Goal: Transaction & Acquisition: Book appointment/travel/reservation

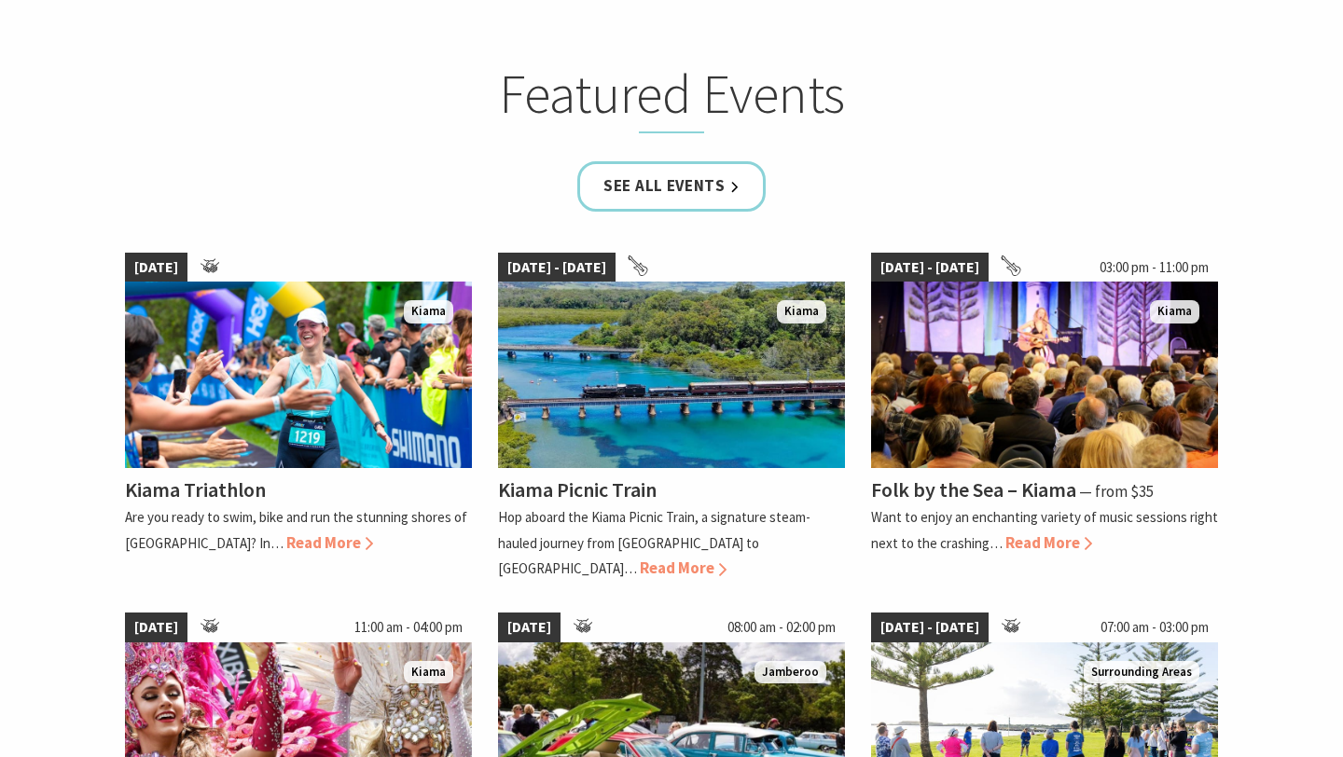
scroll to position [1109, 0]
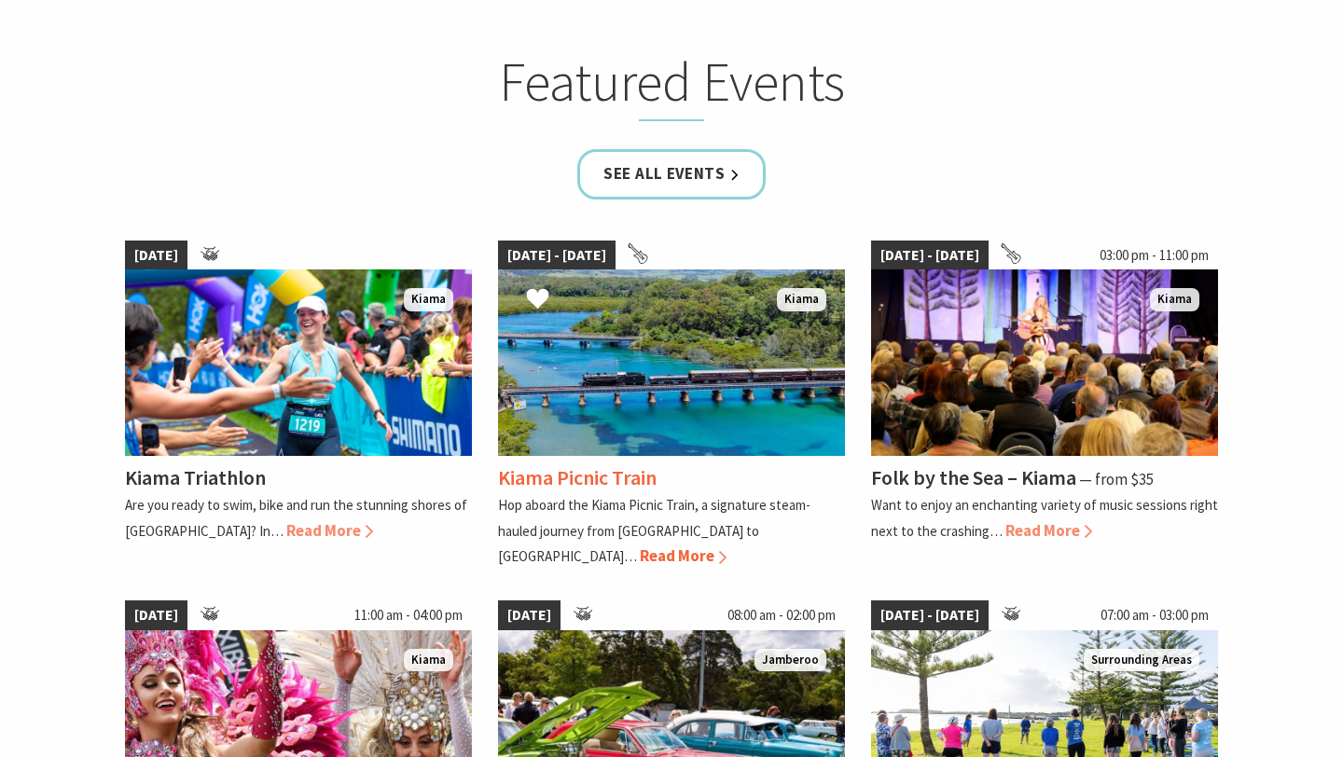
click at [727, 546] on span "Read More" at bounding box center [683, 556] width 87 height 21
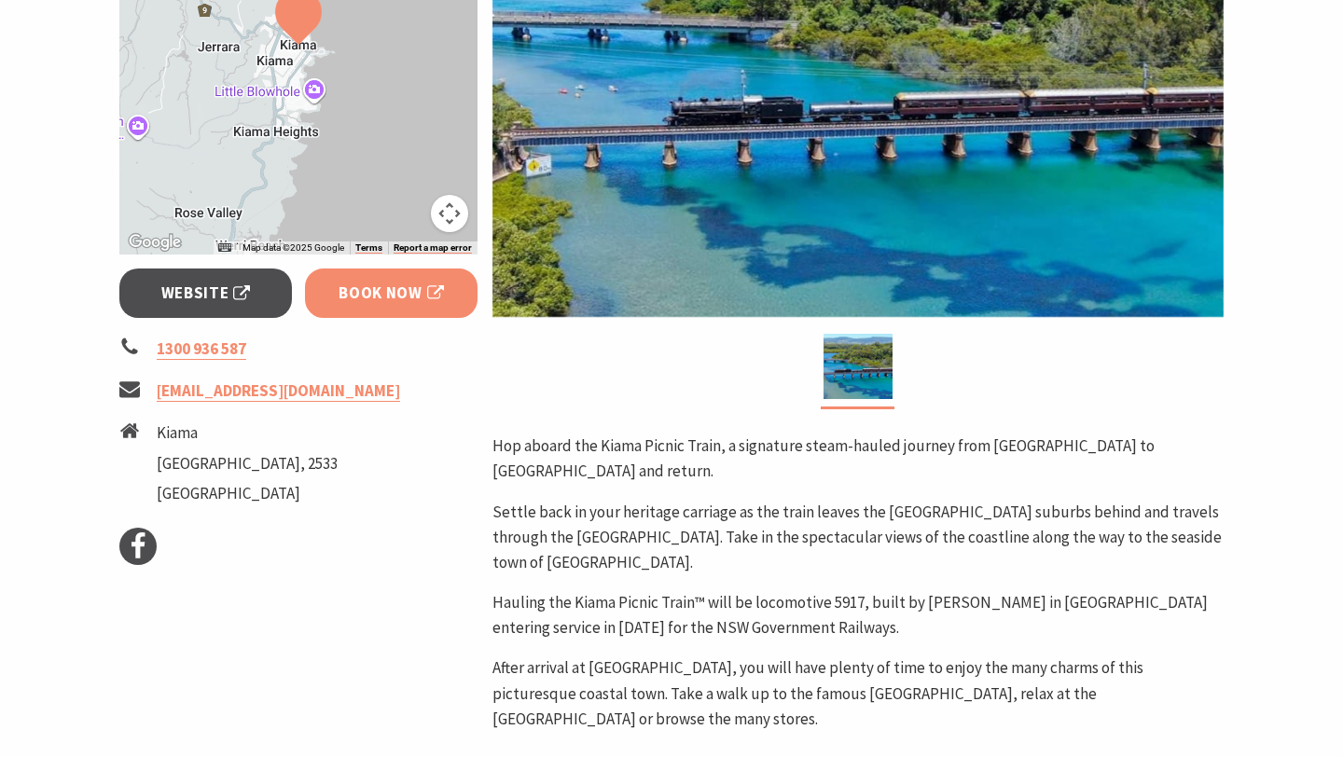
scroll to position [507, 0]
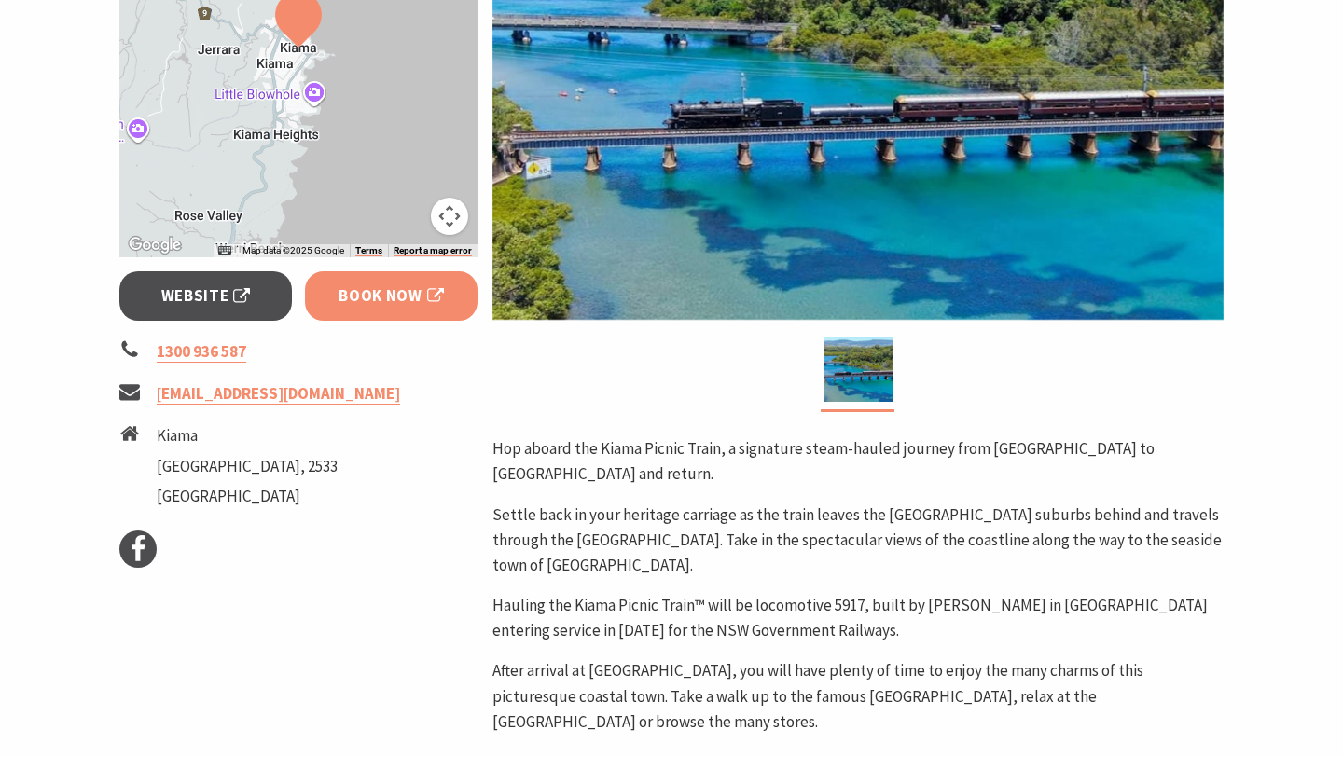
click at [396, 293] on span "Book Now" at bounding box center [391, 296] width 105 height 25
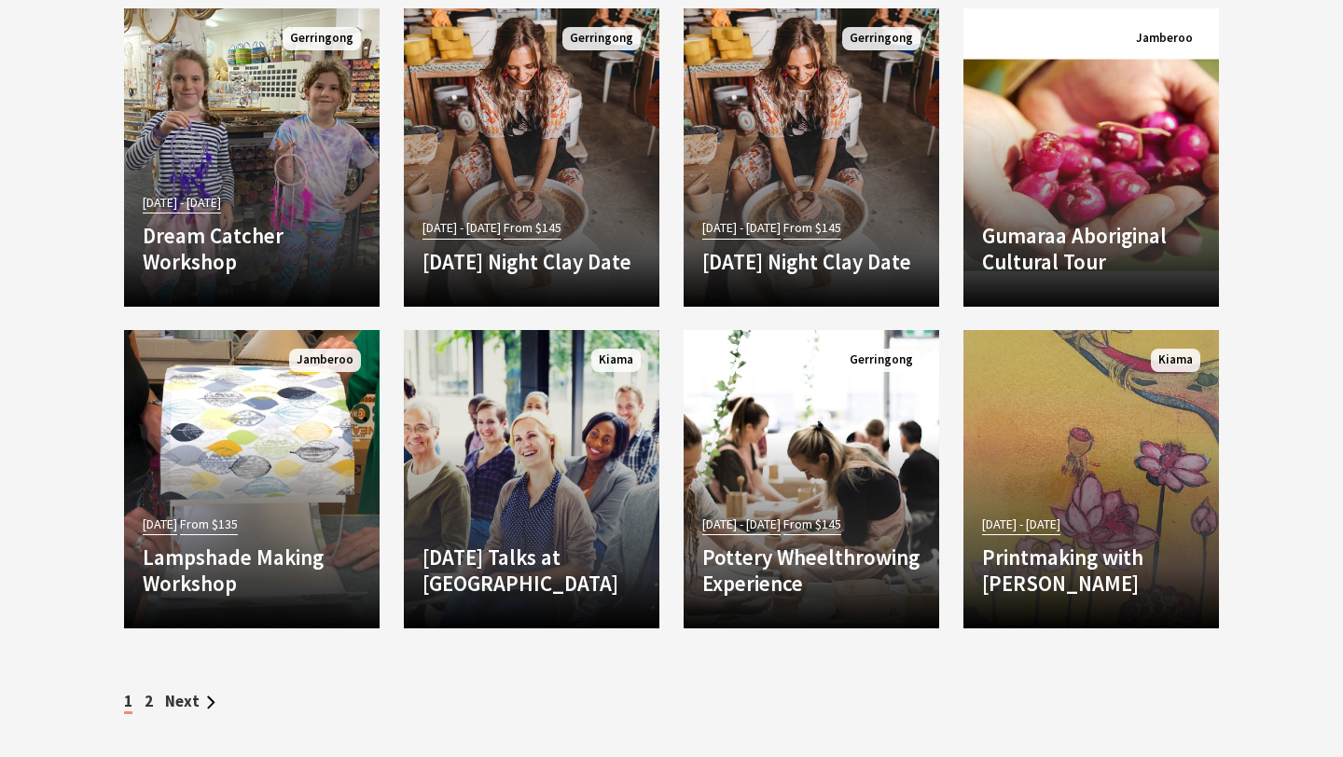
scroll to position [5202, 0]
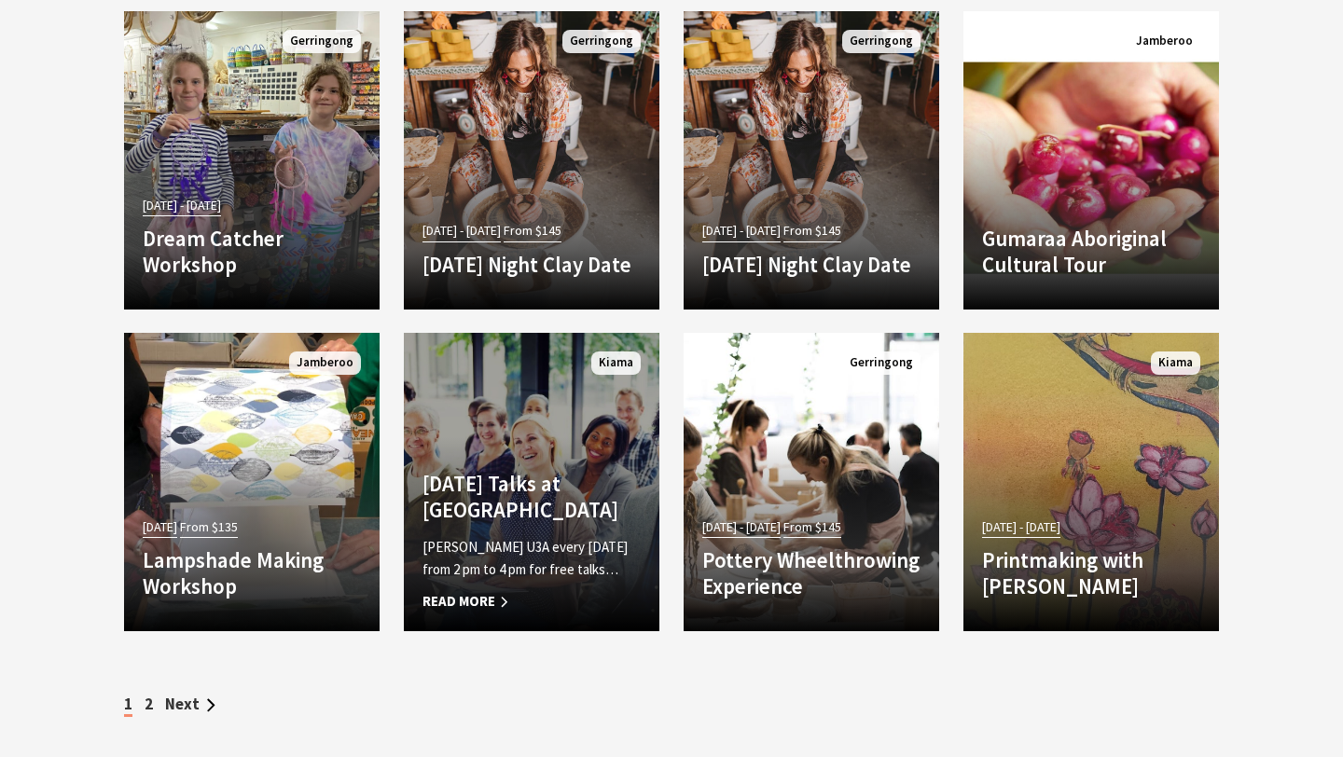
click at [475, 590] on span "Read More" at bounding box center [532, 601] width 218 height 22
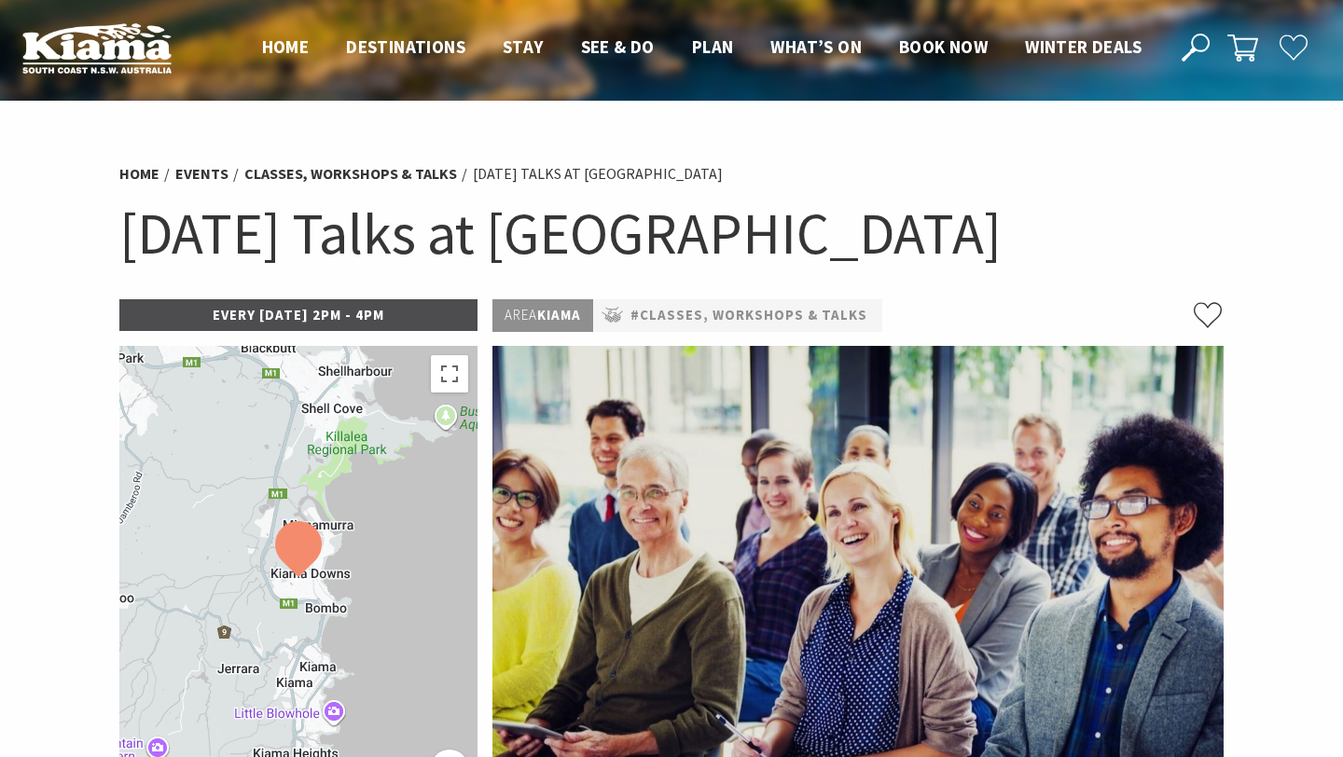
click at [289, 29] on header "Open Nav Close Nav Home Destinations Towns & Villages Kiama Gerringong Gerroa J…" at bounding box center [671, 48] width 1343 height 96
click at [282, 46] on span "Home" at bounding box center [286, 46] width 48 height 22
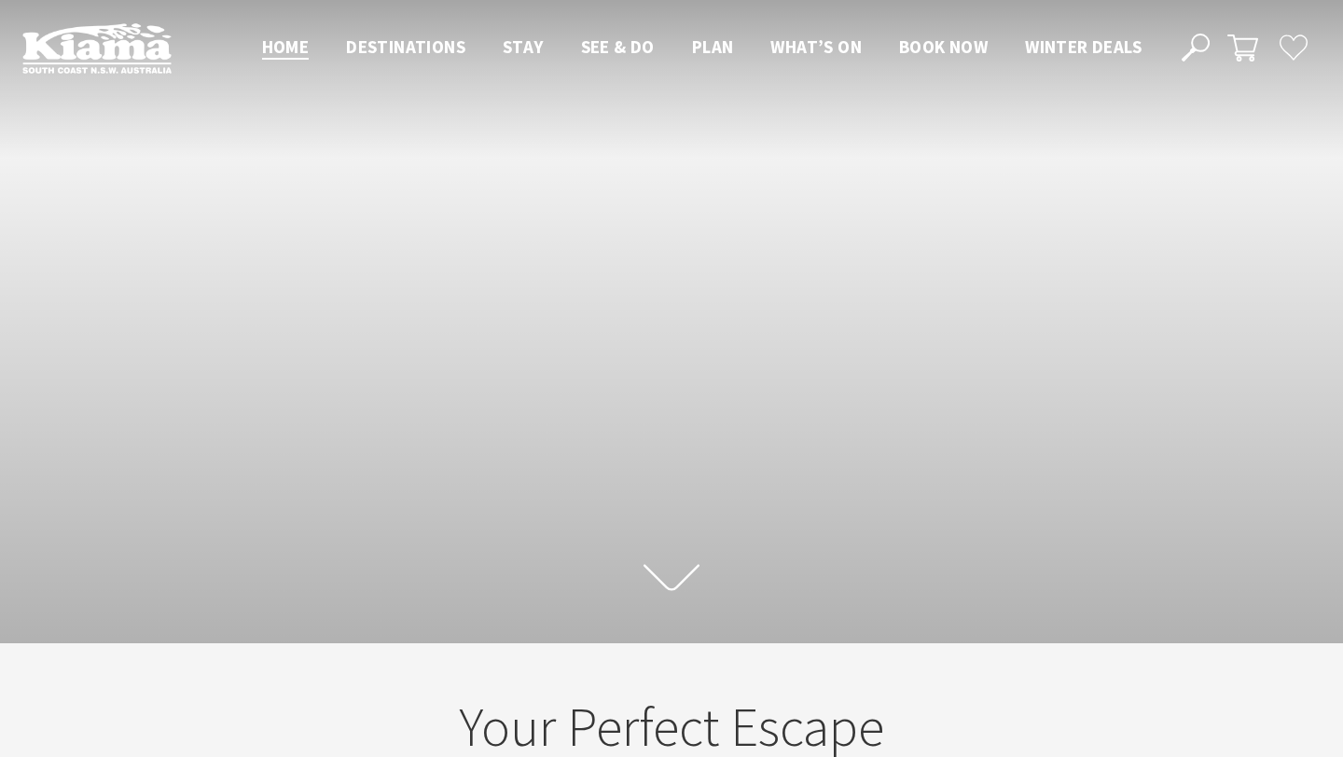
scroll to position [264, 1329]
